Goal: Task Accomplishment & Management: Manage account settings

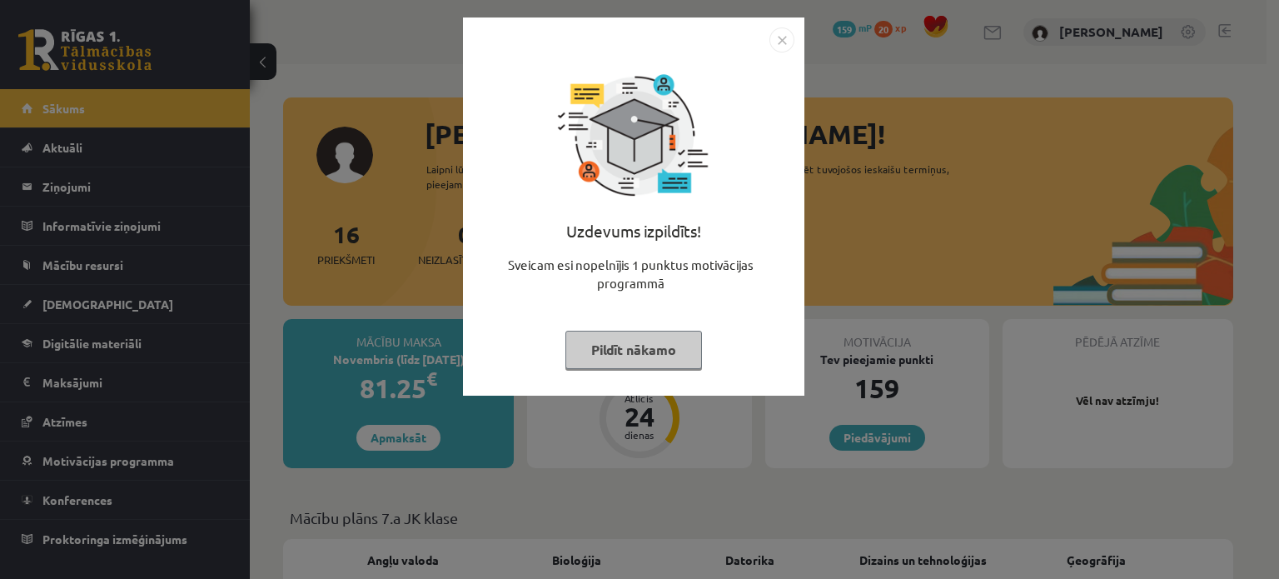
click at [783, 42] on img "Close" at bounding box center [782, 39] width 25 height 25
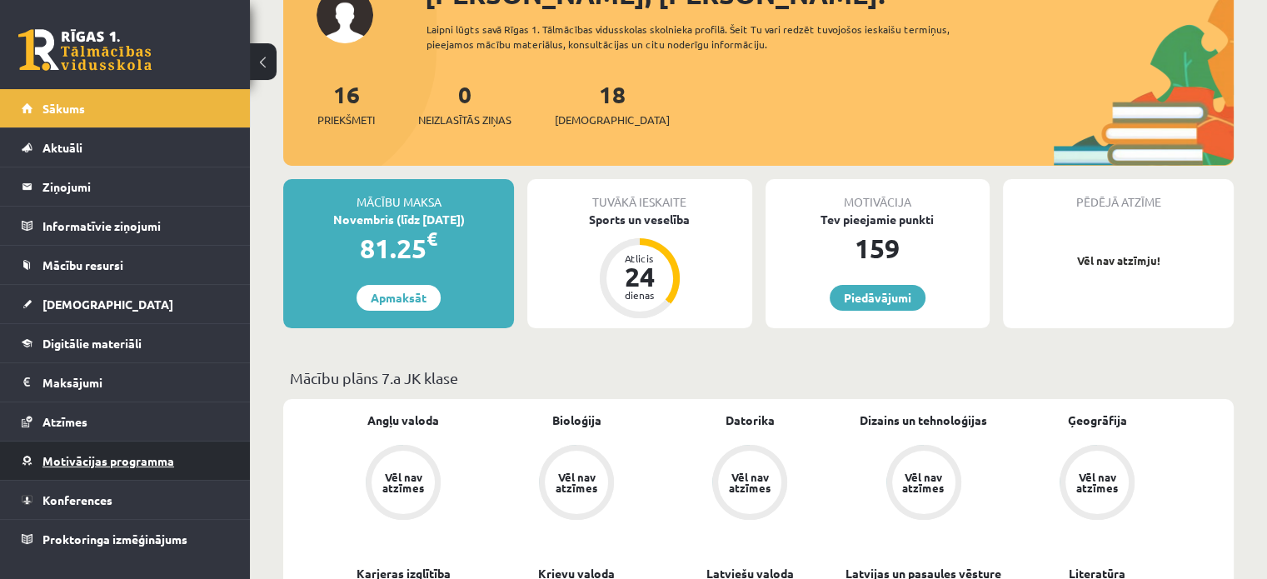
scroll to position [167, 0]
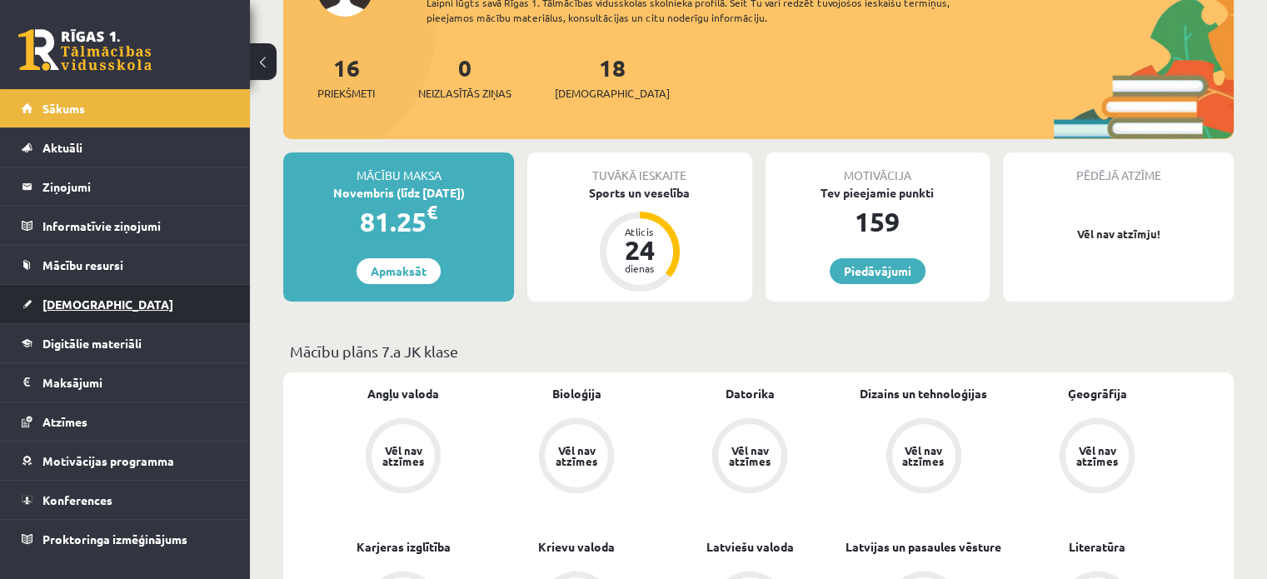
click at [96, 301] on link "[DEMOGRAPHIC_DATA]" at bounding box center [125, 304] width 207 height 38
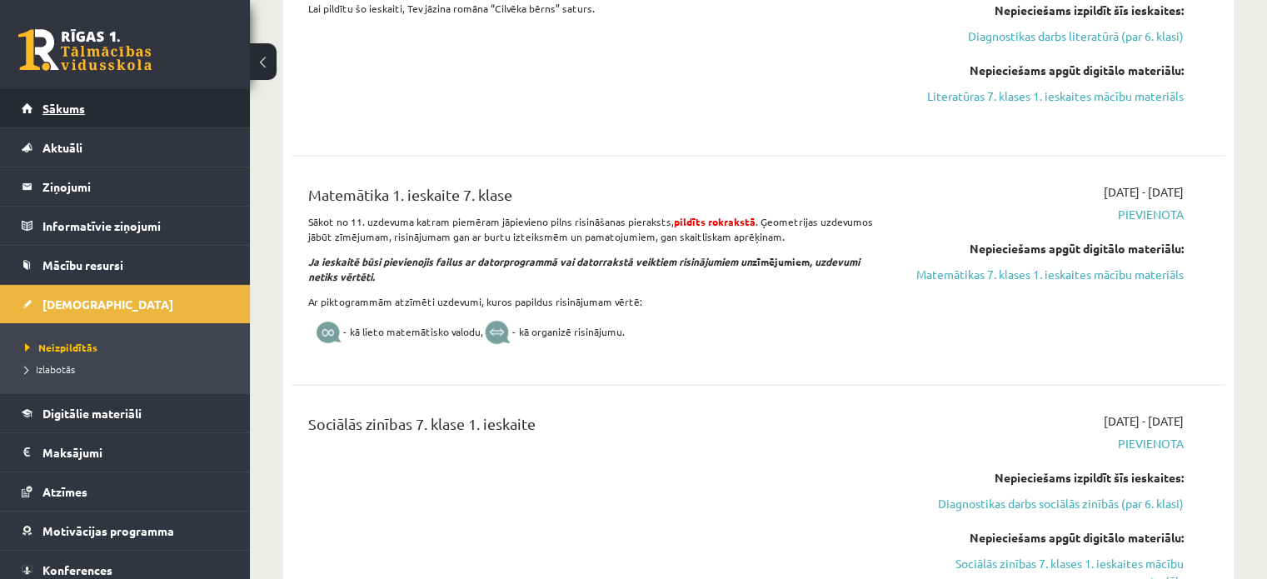
click at [46, 103] on span "Sākums" at bounding box center [63, 108] width 42 height 15
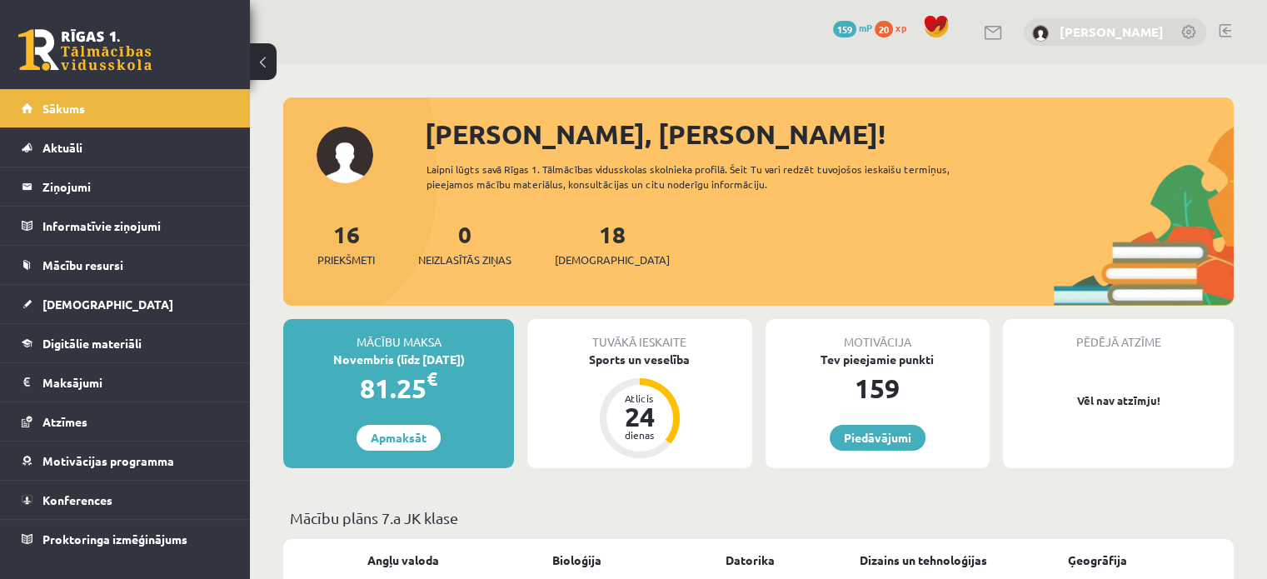
click at [1082, 26] on link "[PERSON_NAME]" at bounding box center [1111, 31] width 104 height 17
